Goal: Task Accomplishment & Management: Use online tool/utility

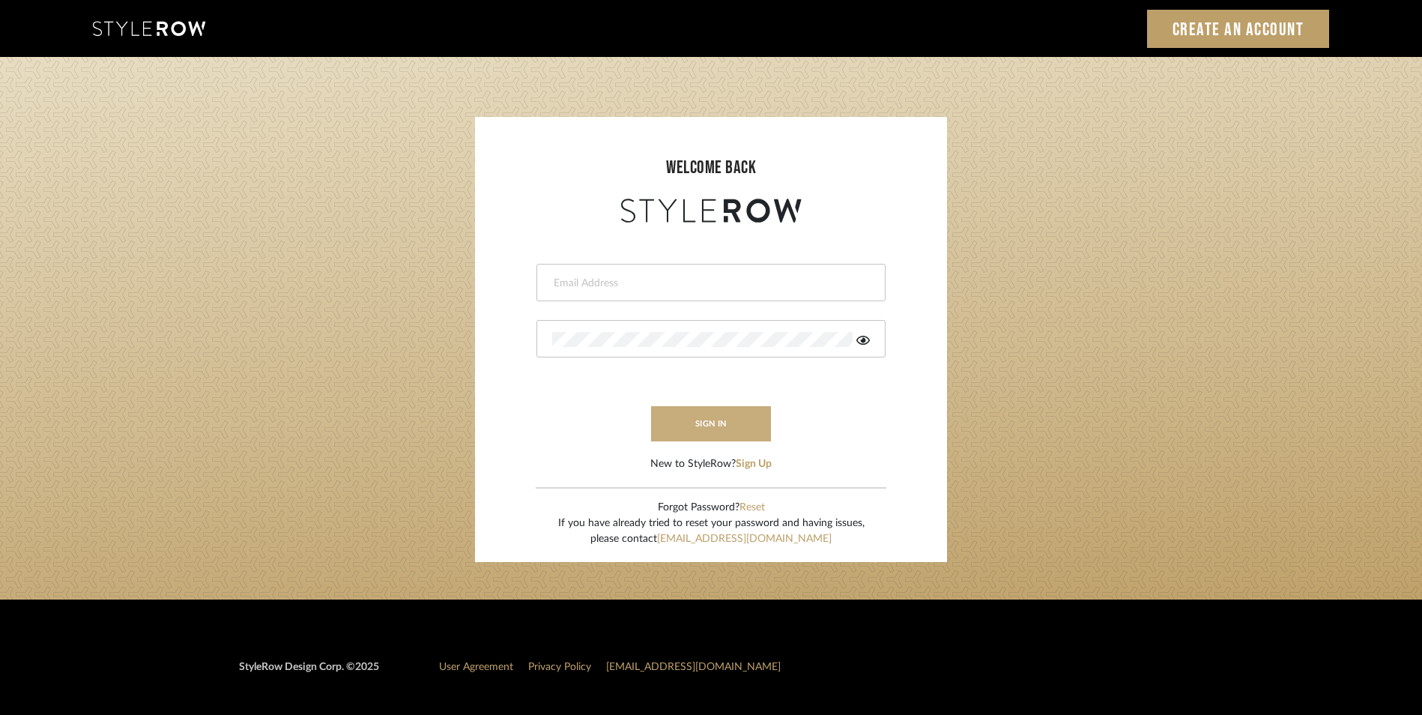
type input "daisy@dbdaisy.com"
click at [705, 423] on button "sign in" at bounding box center [711, 423] width 120 height 35
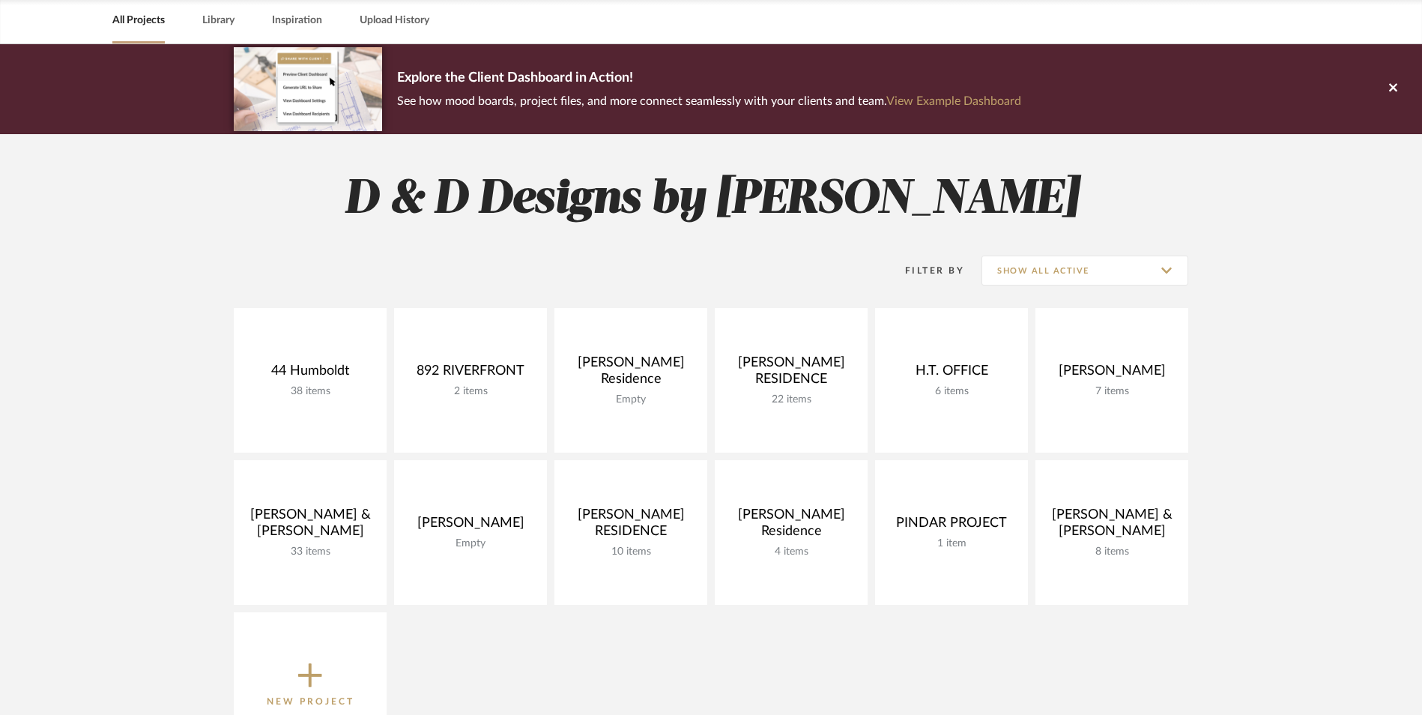
scroll to position [75, 0]
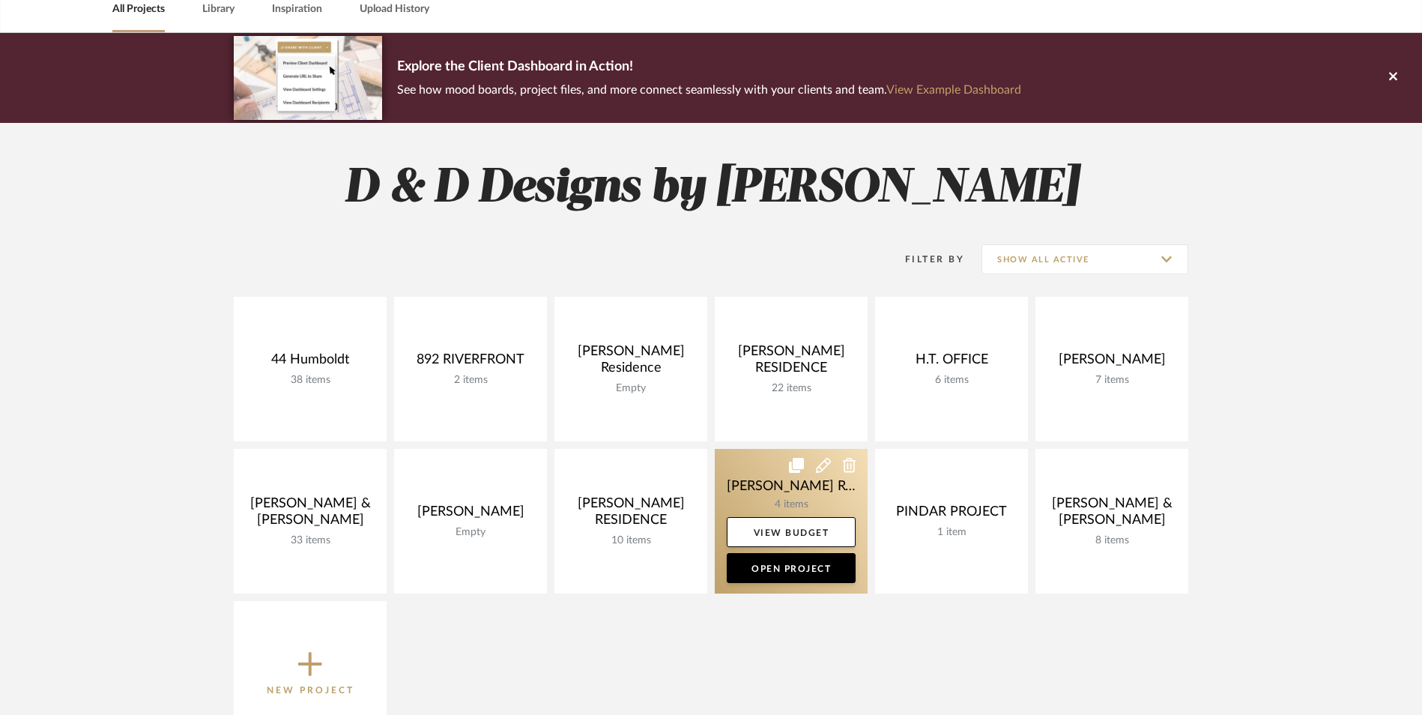
click at [812, 508] on link at bounding box center [791, 521] width 153 height 145
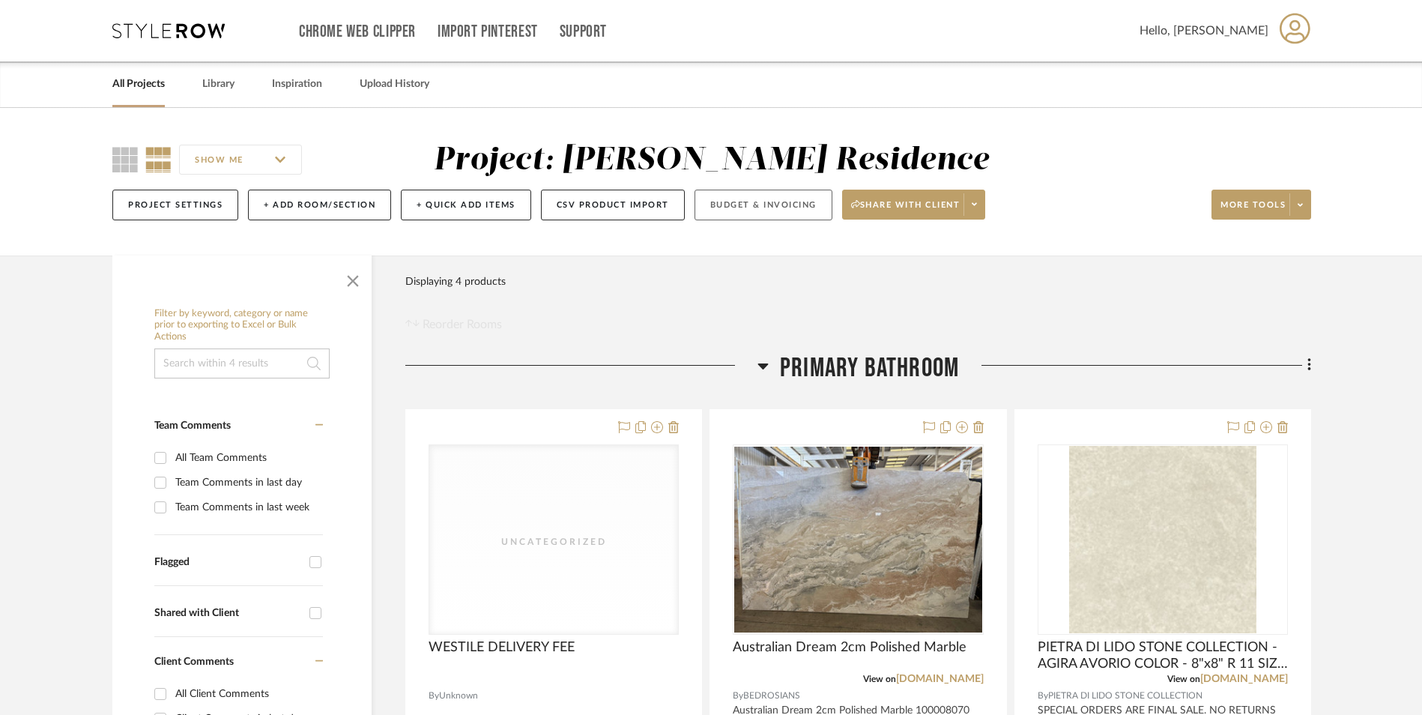
click at [780, 204] on button "Budget & Invoicing" at bounding box center [763, 205] width 138 height 31
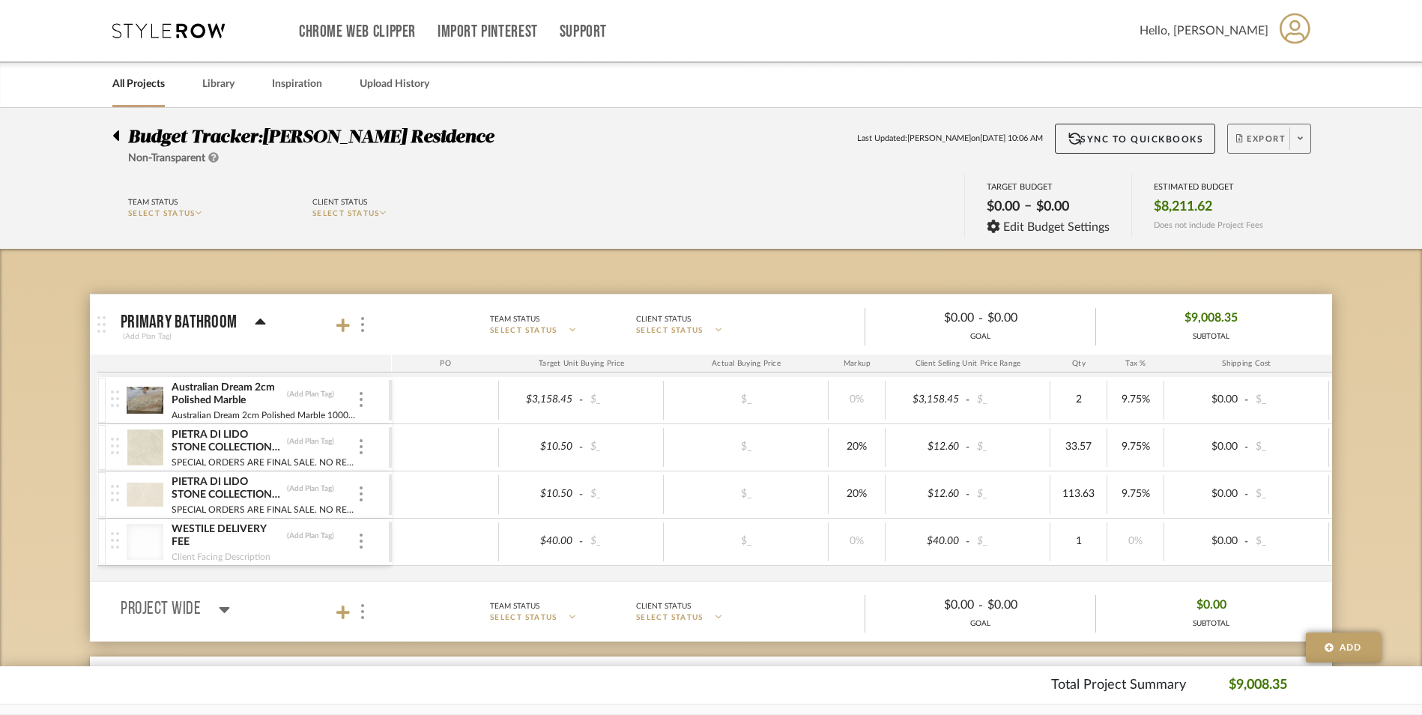
click at [1262, 145] on span "Export" at bounding box center [1260, 144] width 49 height 22
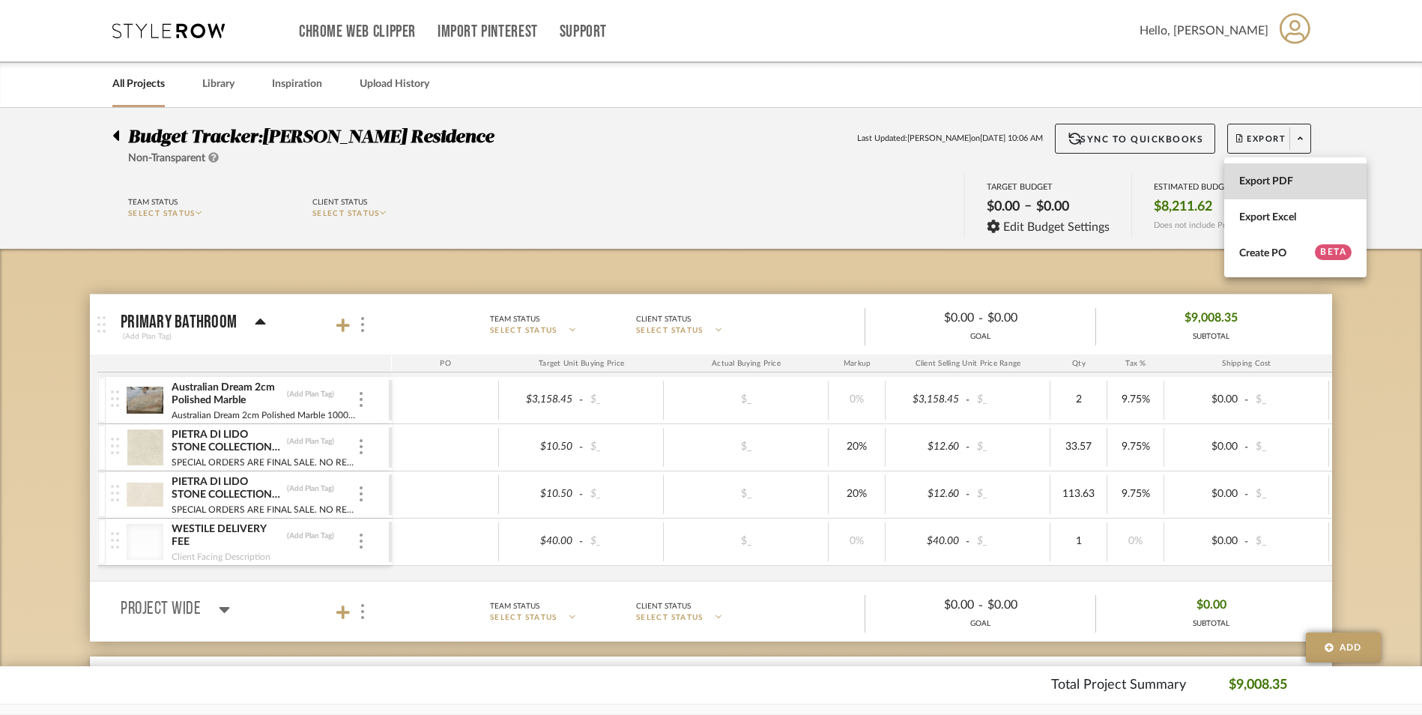
click at [1272, 173] on button "Export PDF" at bounding box center [1295, 181] width 142 height 36
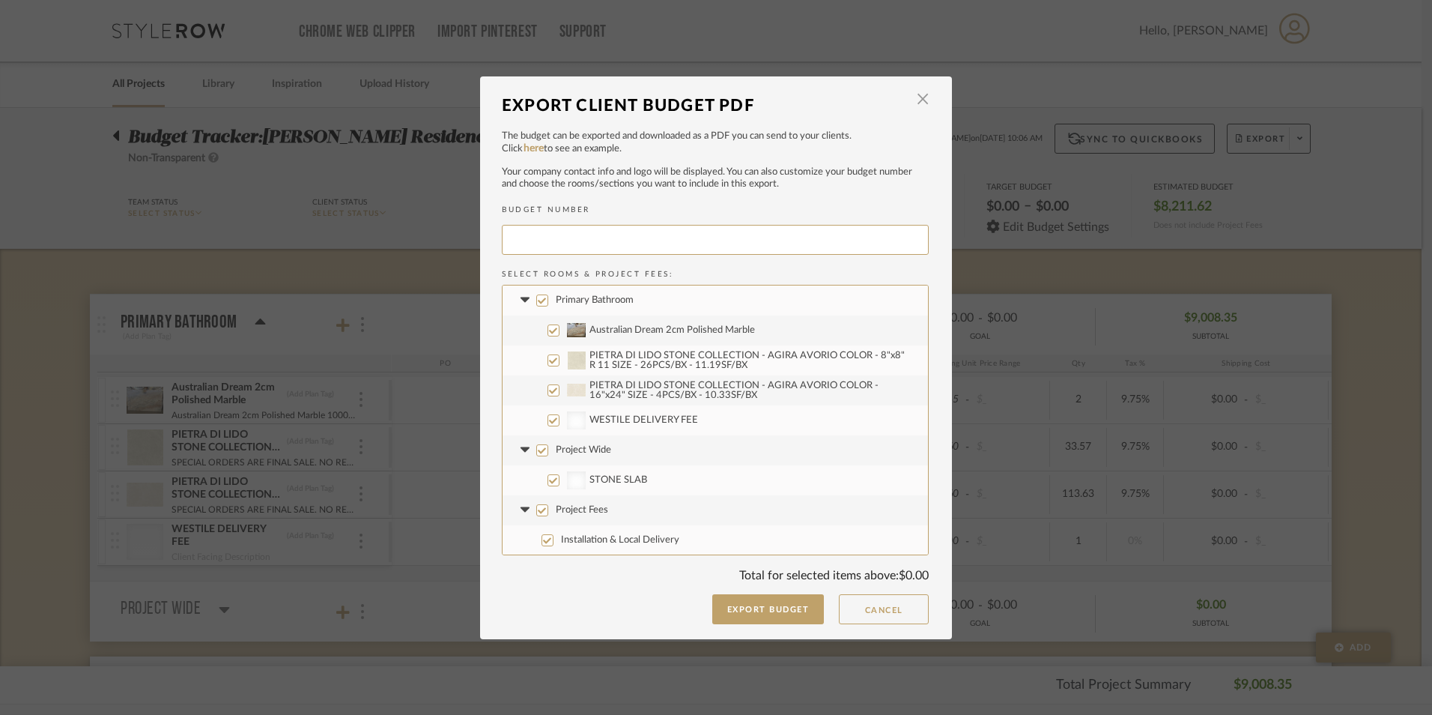
type input "PIERSO-005"
click at [551, 361] on input "PIETRA DI LIDO STONE COLLECTION - AGIRA AVORIO COLOR - 8"x8" R 11 SIZE - 26PCS/…" at bounding box center [554, 360] width 12 height 12
checkbox input "false"
click at [551, 393] on input "PIETRA DI LIDO STONE COLLECTION - AGIRA AVORIO COLOR - 16"x24" SIZE - 4PCS/BX -…" at bounding box center [554, 390] width 12 height 12
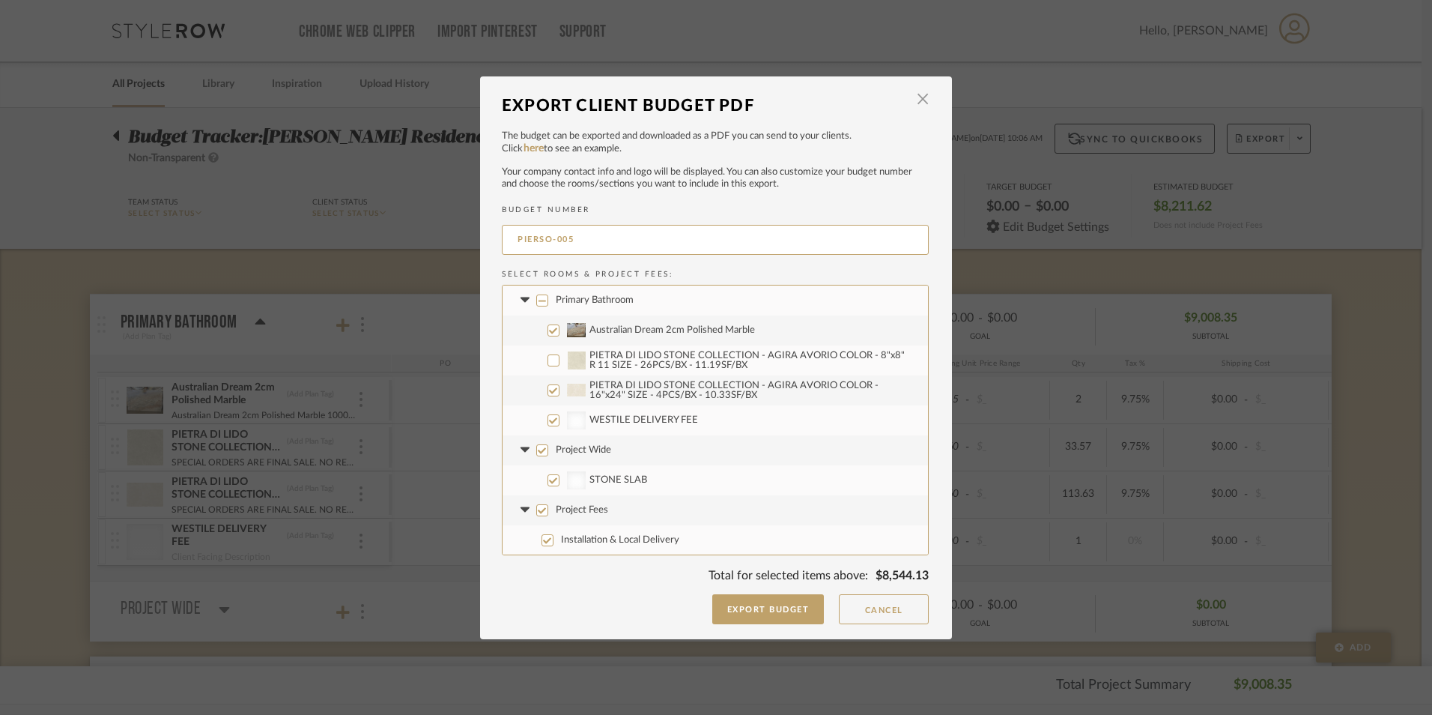
checkbox input "false"
click at [548, 416] on input "WESTILE DELIVERY FEE" at bounding box center [554, 420] width 12 height 12
checkbox input "false"
click at [539, 458] on label "Project Wide" at bounding box center [715, 450] width 425 height 30
click at [539, 456] on input "Project Wide" at bounding box center [542, 450] width 12 height 12
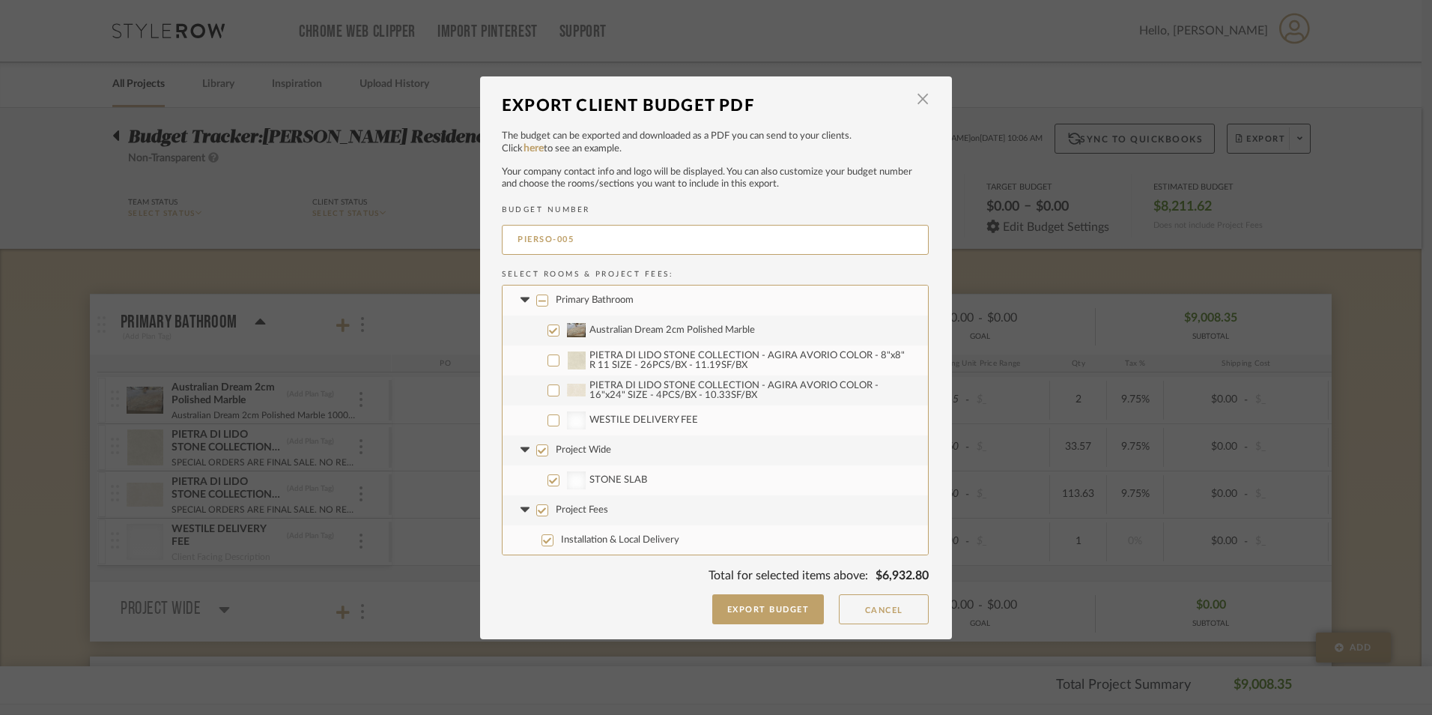
checkbox input "false"
click at [536, 515] on input "Project Fees" at bounding box center [542, 510] width 12 height 12
checkbox input "false"
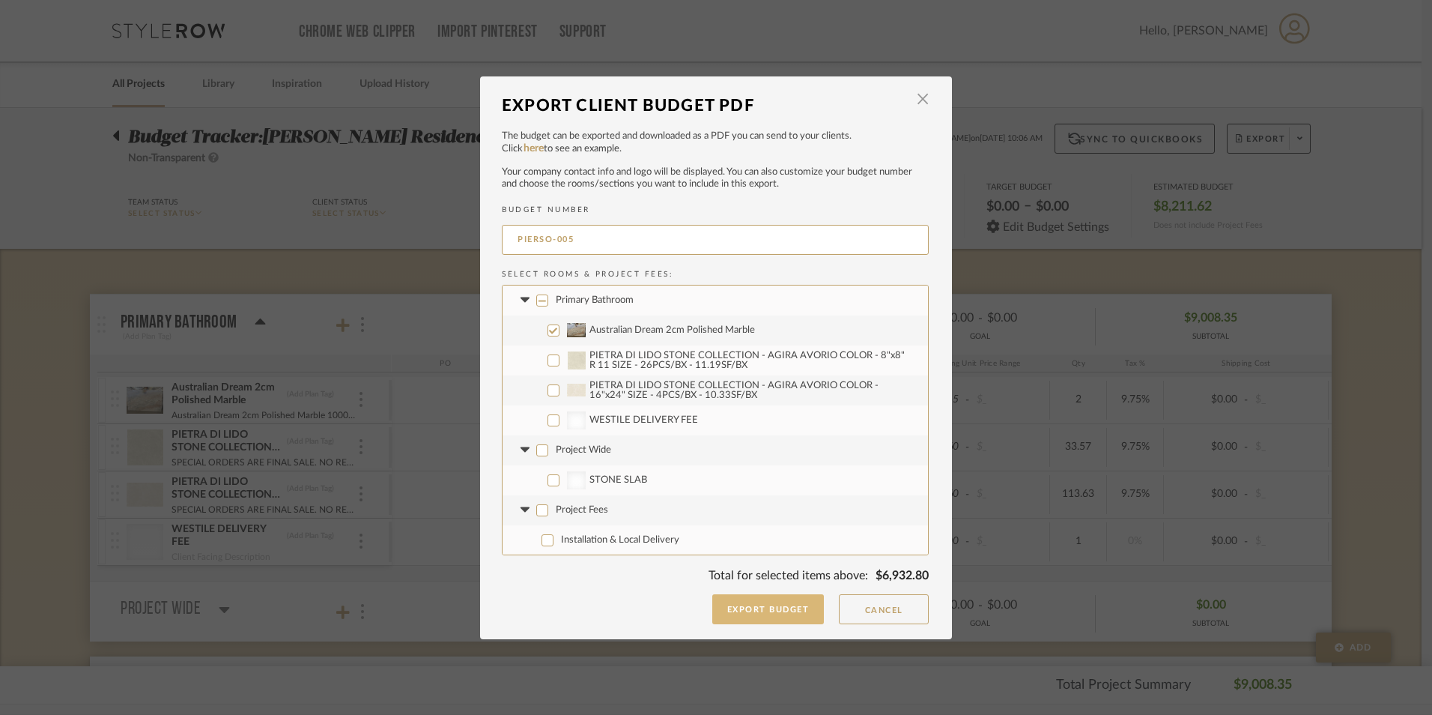
click at [778, 612] on button "Export Budget" at bounding box center [768, 609] width 112 height 30
